Goal: Information Seeking & Learning: Check status

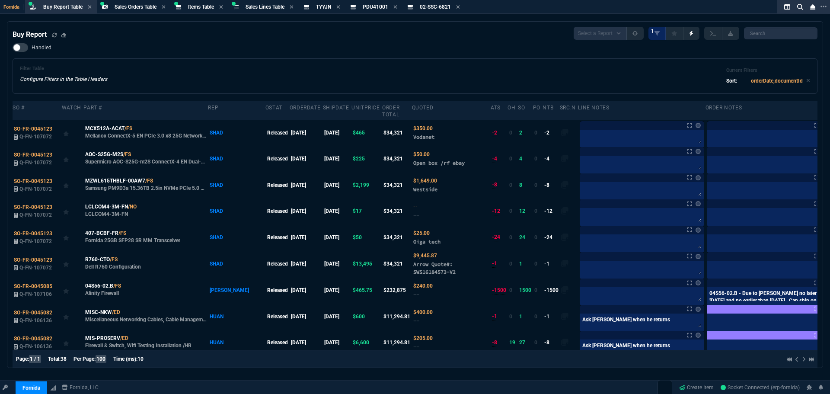
select select "9: OCAM"
click at [197, 7] on span "Items Table" at bounding box center [201, 7] width 26 height 6
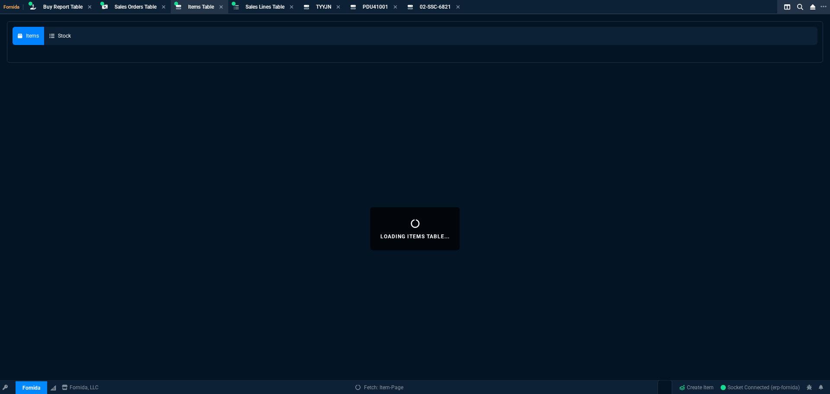
select select
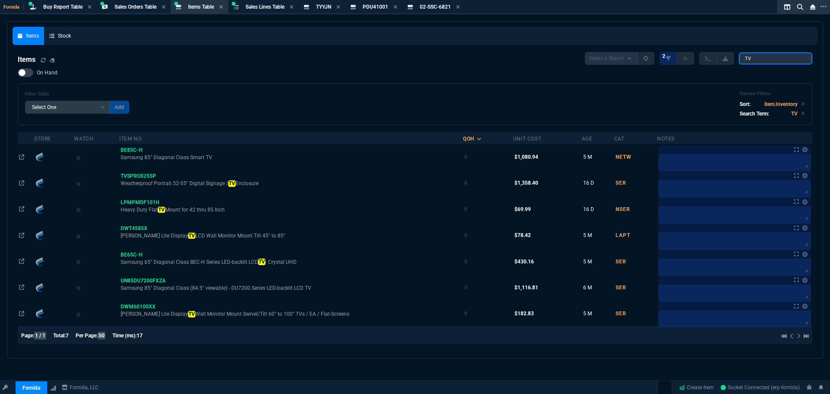
click at [551, 44] on div "Items Stock Items Select a Report NEW QUERY 2 TV On Hand Filter Table Select On…" at bounding box center [415, 190] width 805 height 326
paste input "432086426860"
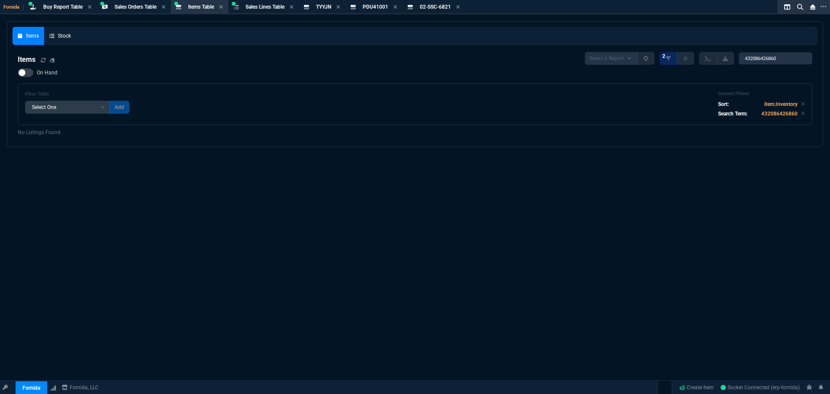
click at [753, 66] on div "Items Select a Report NEW QUERY 2 432086426860 On Hand Filter Table Select One …" at bounding box center [415, 88] width 794 height 73
click at [762, 61] on input "432086426860" at bounding box center [774, 58] width 73 height 12
paste input "1960GSR-2USB"
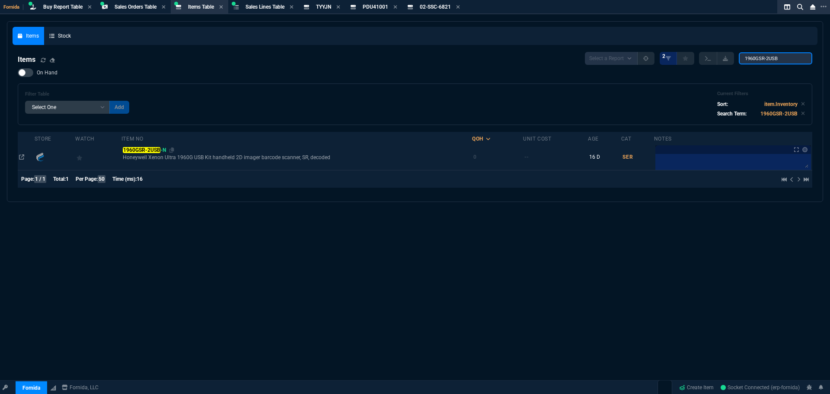
type input "1960GSR-2USB"
click at [144, 149] on mark "1960GSR-2USB" at bounding box center [142, 150] width 38 height 6
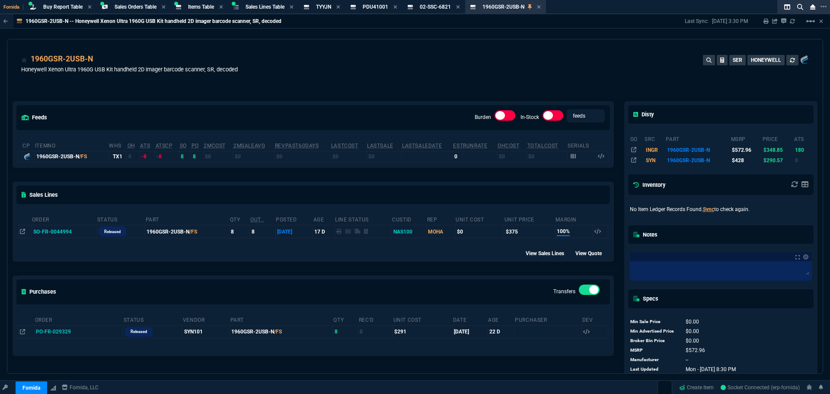
scroll to position [11, 0]
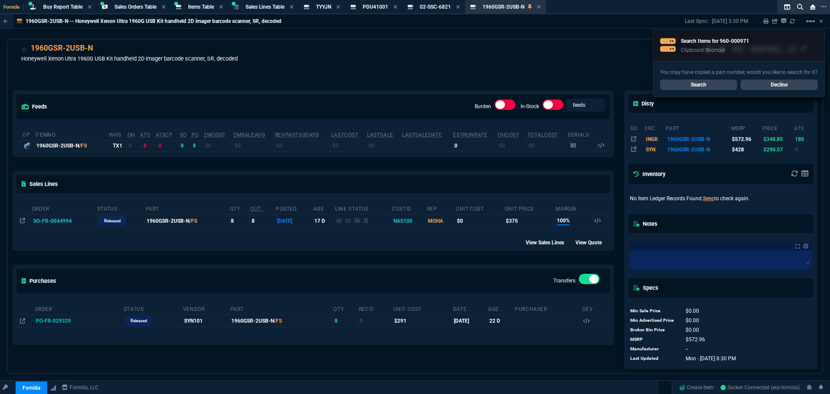
click at [723, 86] on link "Search" at bounding box center [698, 85] width 77 height 10
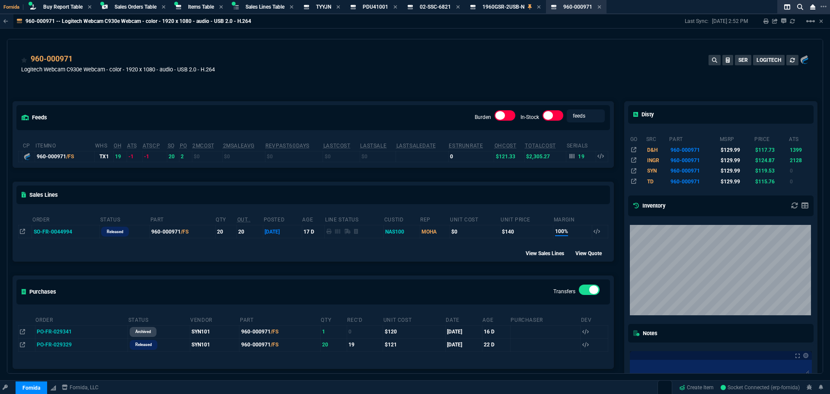
click at [288, 89] on div "feeds Burden In-Stock feeds prices cp ItemNo WHS OH ATS ATSCP SO PO 2MCost 2MSa…" at bounding box center [312, 282] width 611 height 401
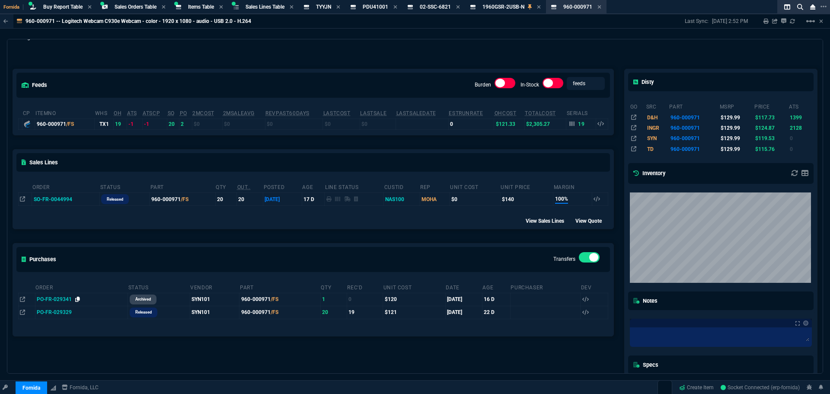
click at [76, 298] on icon at bounding box center [77, 298] width 5 height 5
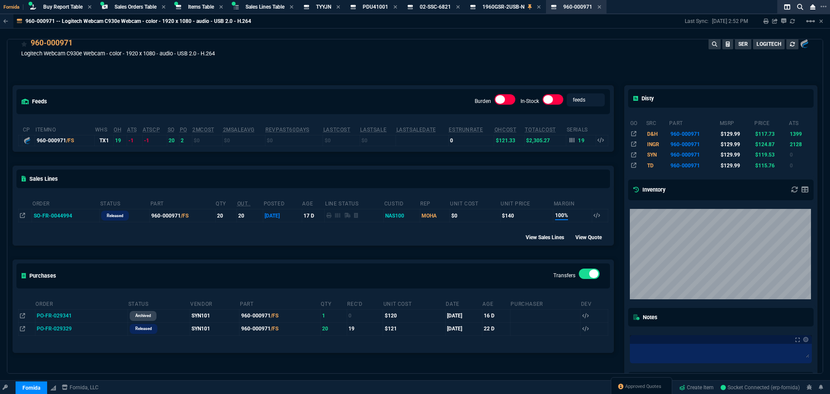
scroll to position [0, 0]
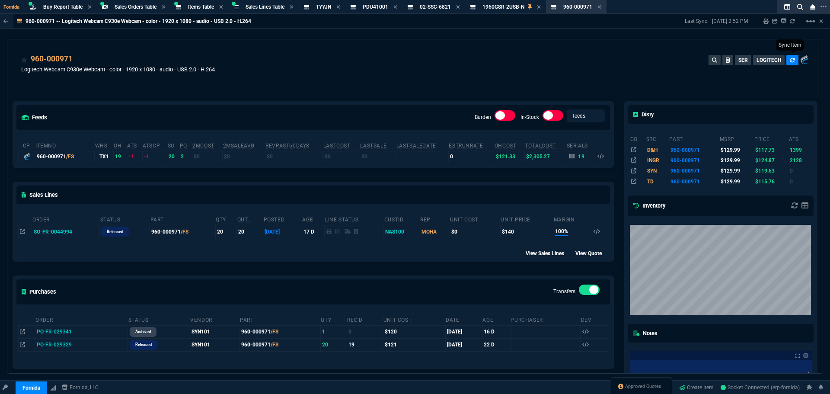
click at [789, 60] on icon at bounding box center [791, 59] width 5 height 5
click at [793, 59] on button at bounding box center [792, 60] width 12 height 10
click at [344, 90] on div "feeds Burden In-Stock feeds prices cp ItemNo WHS OH ATS ATSCP SO PO 2MCost 2MSa…" at bounding box center [312, 282] width 611 height 401
click at [373, 60] on div "960-000971 Logitech Webcam C930e Webcam - color - 1920 x 1080 - audio - USB 2.0…" at bounding box center [414, 68] width 787 height 31
click at [181, 156] on td "1" at bounding box center [185, 156] width 13 height 11
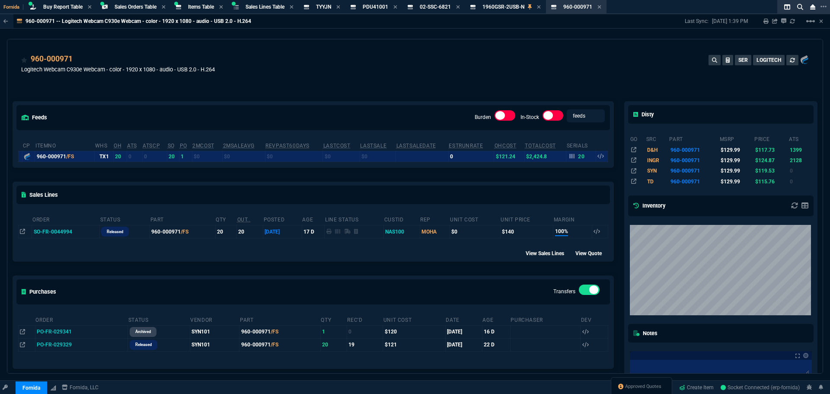
click at [55, 231] on td "SO-FR-0044994" at bounding box center [66, 231] width 68 height 13
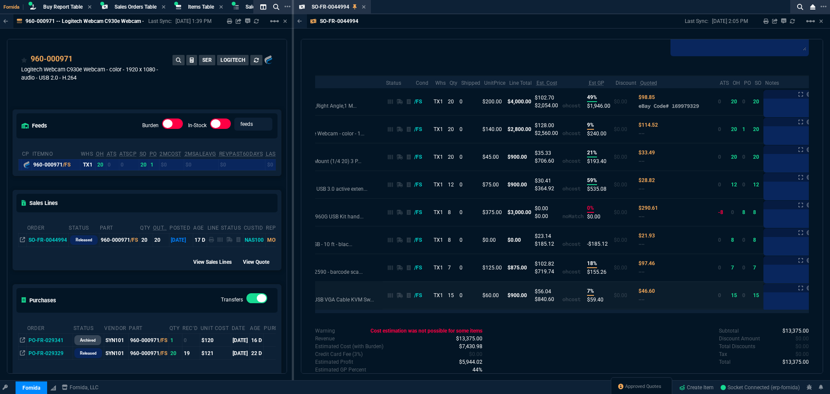
scroll to position [0, 100]
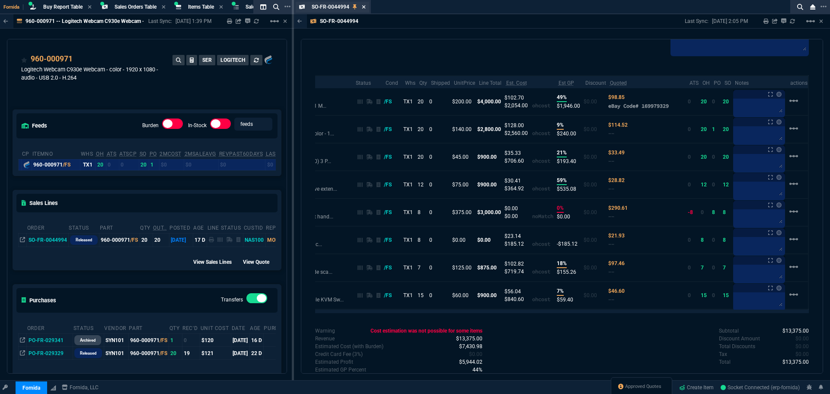
click at [365, 9] on icon at bounding box center [364, 6] width 4 height 5
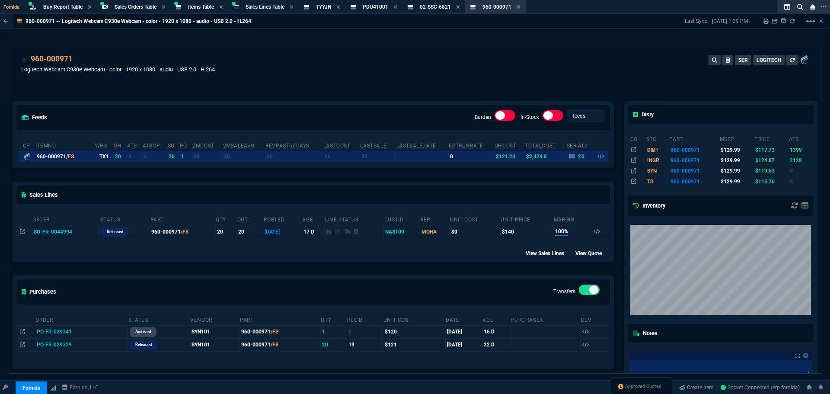
click at [63, 1] on section "Buy Report Table Buy Report" at bounding box center [61, 7] width 72 height 14
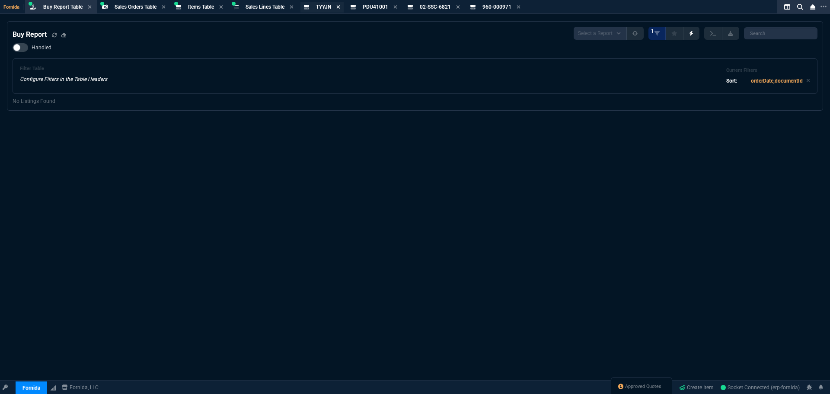
click at [340, 6] on icon at bounding box center [338, 6] width 4 height 5
click at [350, 9] on icon at bounding box center [349, 6] width 4 height 5
click at [356, 7] on icon at bounding box center [354, 6] width 3 height 3
click at [354, 8] on icon at bounding box center [352, 6] width 4 height 5
click at [54, 34] on icon at bounding box center [54, 34] width 5 height 4
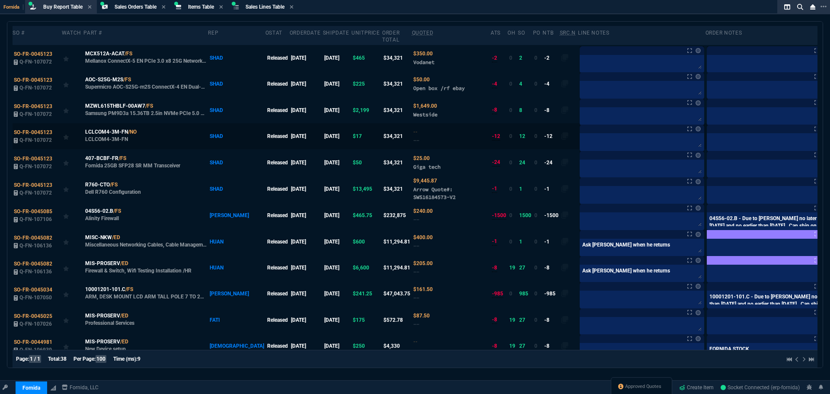
scroll to position [0, 0]
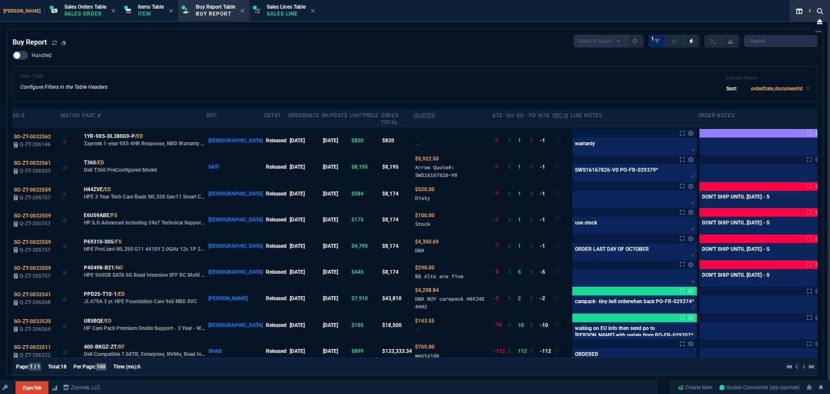
select select "9: OCAM"
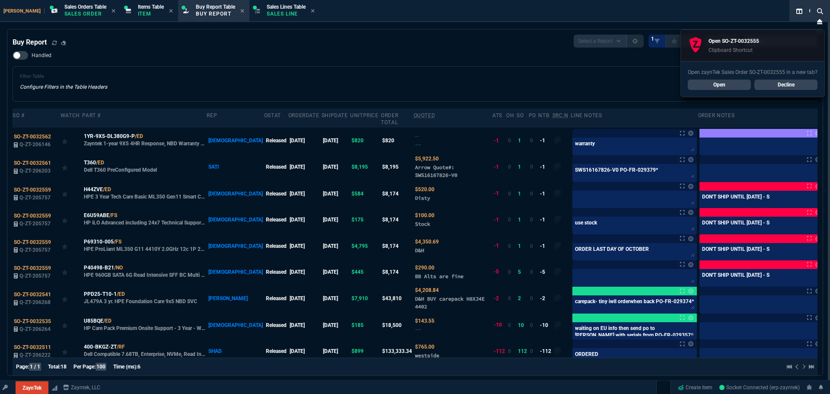
click at [727, 87] on link "Open" at bounding box center [718, 85] width 63 height 10
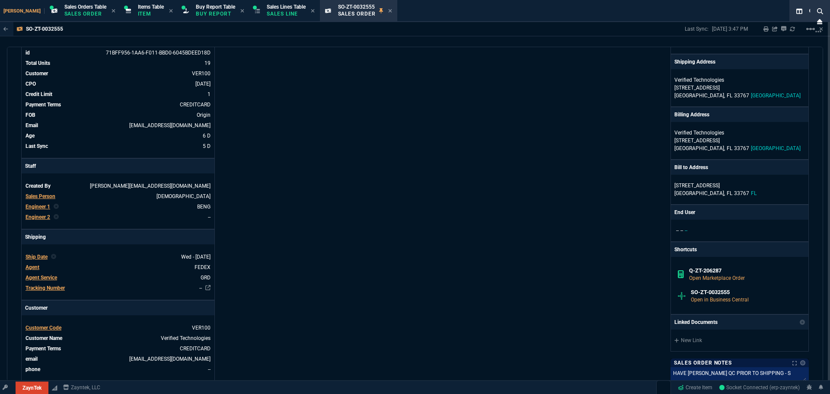
click at [441, 157] on div "ZaynTek, LLC 2609 Technology Dr Suite 200 Plano, TX 75074 Share Link Show More …" at bounding box center [612, 239] width 394 height 470
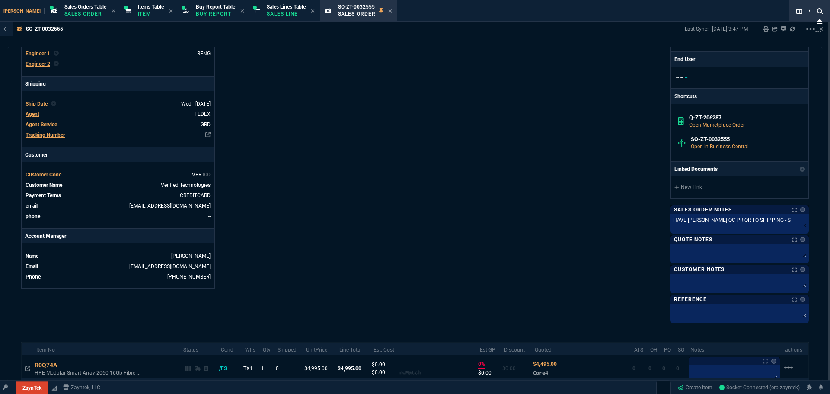
scroll to position [227, 0]
